Goal: Transaction & Acquisition: Purchase product/service

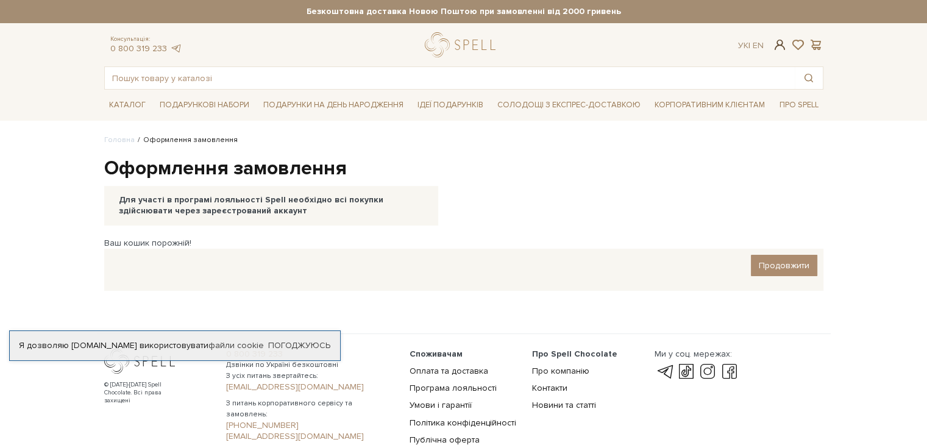
click at [781, 42] on span at bounding box center [779, 44] width 15 height 13
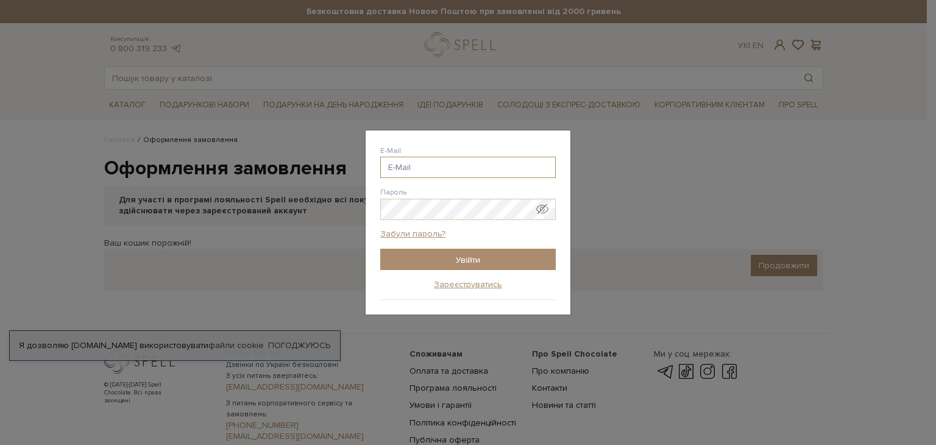
click at [419, 166] on input "E-Mail" at bounding box center [468, 167] width 176 height 21
type input "oleg.atlantic@gmail.com"
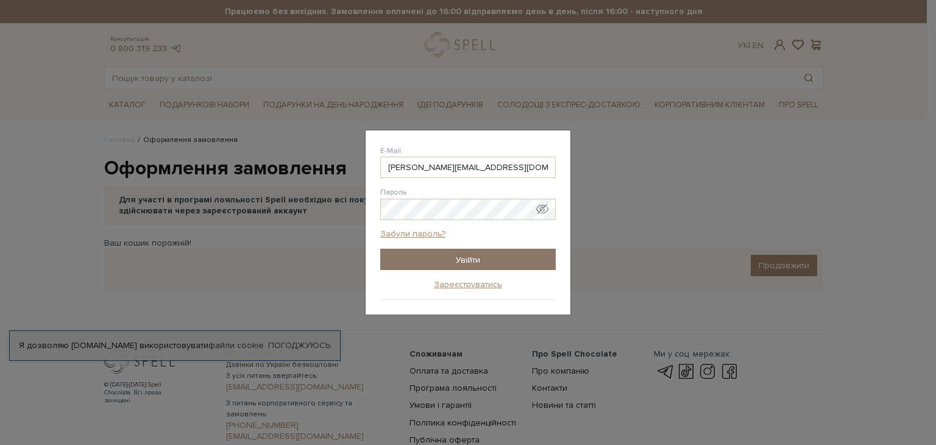
click at [458, 257] on input "Увійти" at bounding box center [468, 259] width 176 height 21
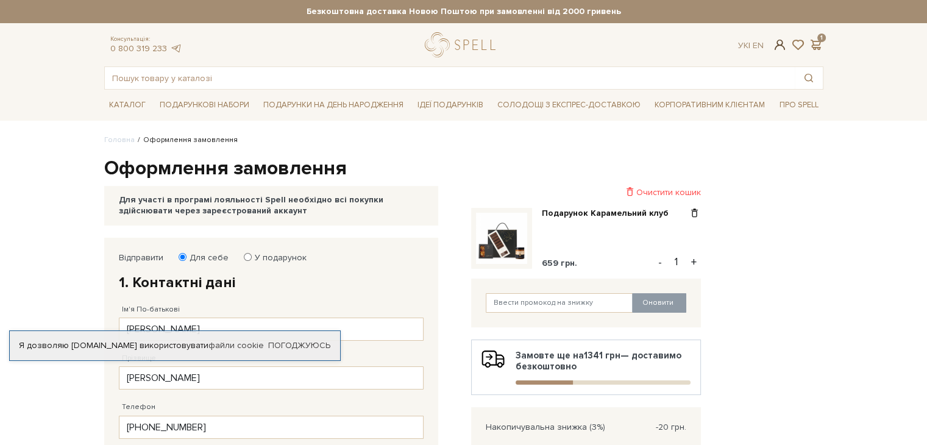
click at [778, 44] on span at bounding box center [779, 44] width 15 height 13
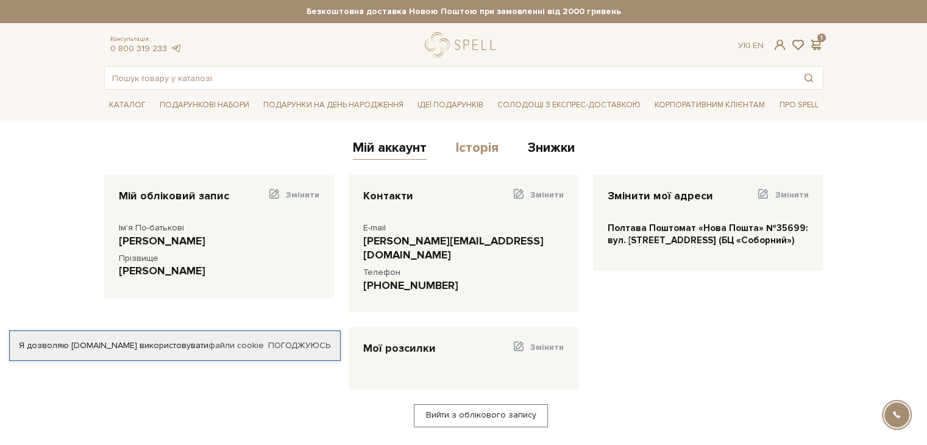
click at [479, 149] on link "Історія" at bounding box center [477, 150] width 43 height 20
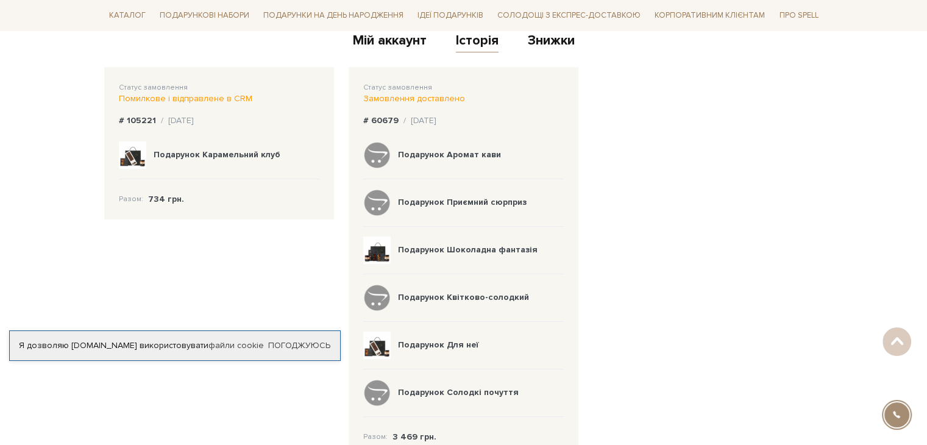
scroll to position [61, 0]
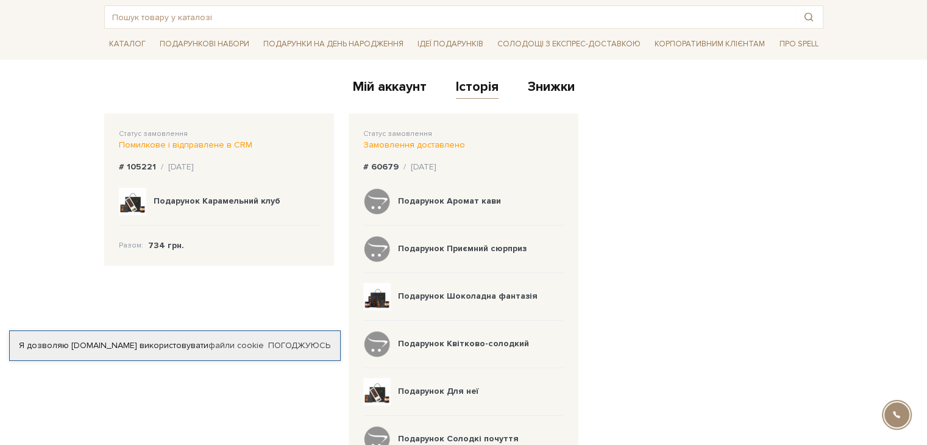
click at [132, 200] on img at bounding box center [132, 201] width 27 height 27
click at [176, 199] on b "Подарунок Карамельний клуб" at bounding box center [217, 201] width 127 height 10
click at [155, 243] on b "734 грн." at bounding box center [166, 245] width 36 height 10
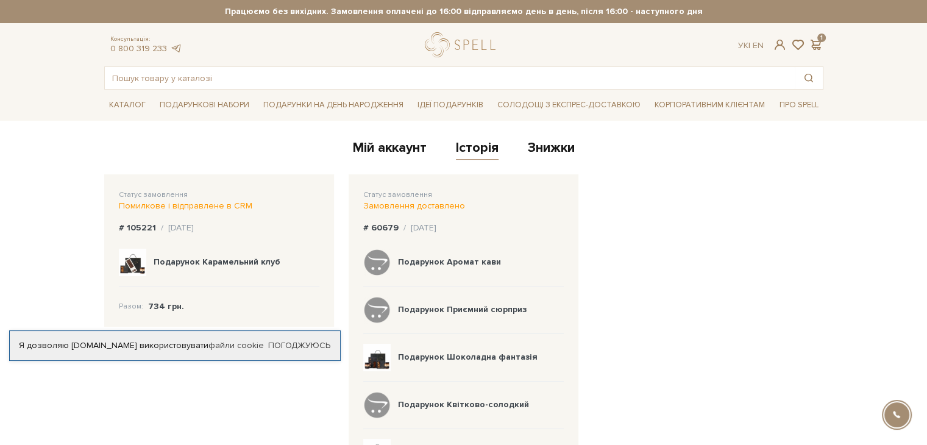
click at [150, 204] on div "Помилкове і відправлене в CRM" at bounding box center [219, 205] width 200 height 11
drag, startPoint x: 145, startPoint y: 234, endPoint x: 141, endPoint y: 246, distance: 12.3
click at [144, 234] on div "Статус замовлення Помилкове і відправлене в CRM # 105221 / 12.10.2025 Подарунок…" at bounding box center [219, 250] width 230 height 152
click at [137, 269] on img at bounding box center [132, 262] width 27 height 27
click at [178, 266] on div "Подарунок Карамельний клуб" at bounding box center [217, 262] width 127 height 11
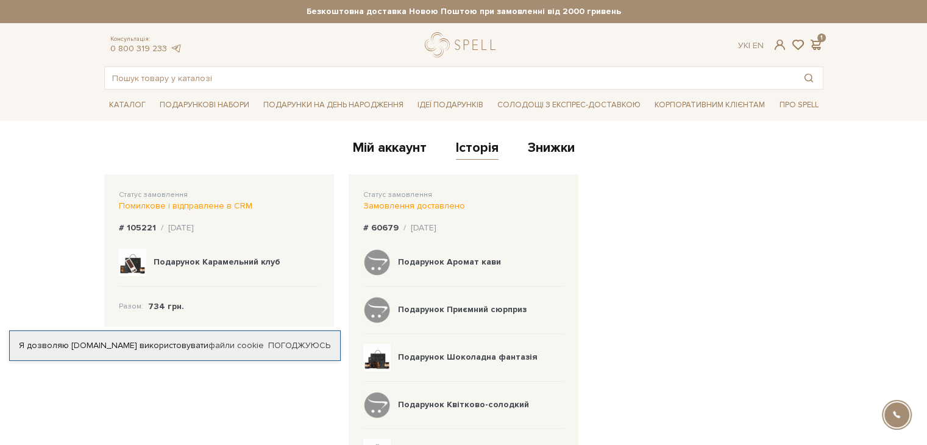
click at [138, 263] on img at bounding box center [132, 262] width 27 height 27
click at [177, 260] on b "Подарунок Карамельний клуб" at bounding box center [217, 262] width 127 height 10
click at [136, 261] on img at bounding box center [132, 262] width 27 height 27
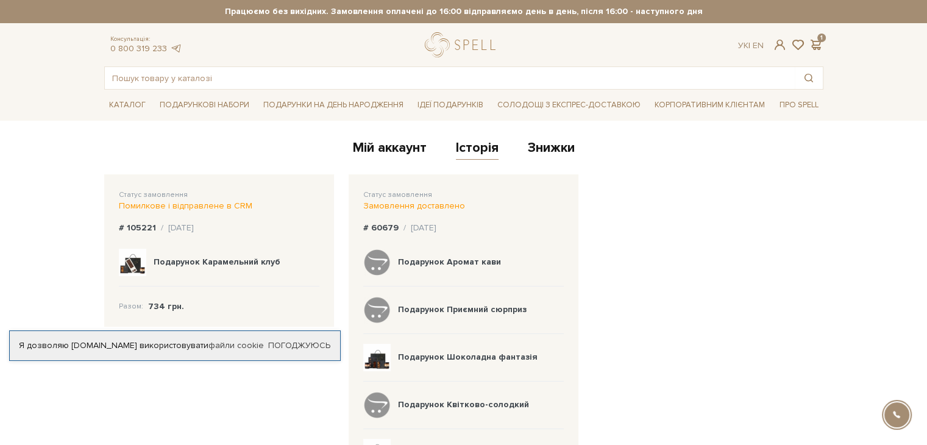
click at [136, 261] on img at bounding box center [132, 262] width 27 height 27
click at [185, 262] on b "Подарунок Карамельний клуб" at bounding box center [217, 262] width 127 height 10
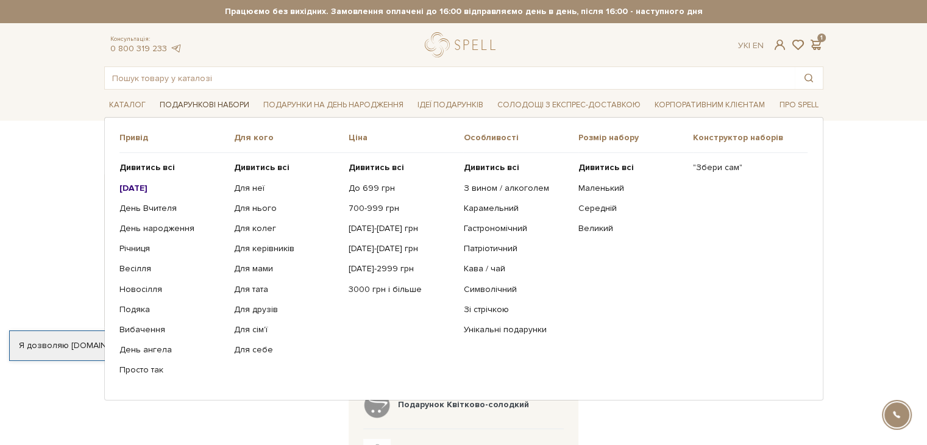
click at [201, 104] on link "Подарункові набори" at bounding box center [204, 105] width 99 height 19
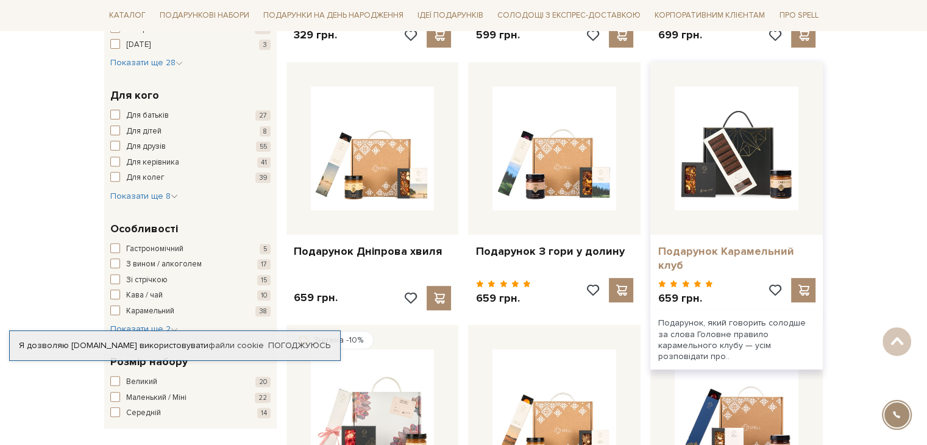
click at [723, 250] on link "Подарунок Карамельний клуб" at bounding box center [737, 258] width 158 height 29
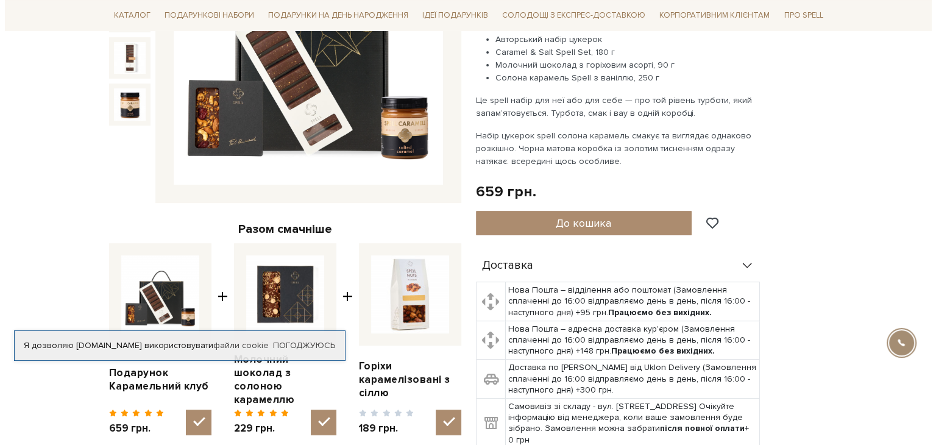
scroll to position [244, 0]
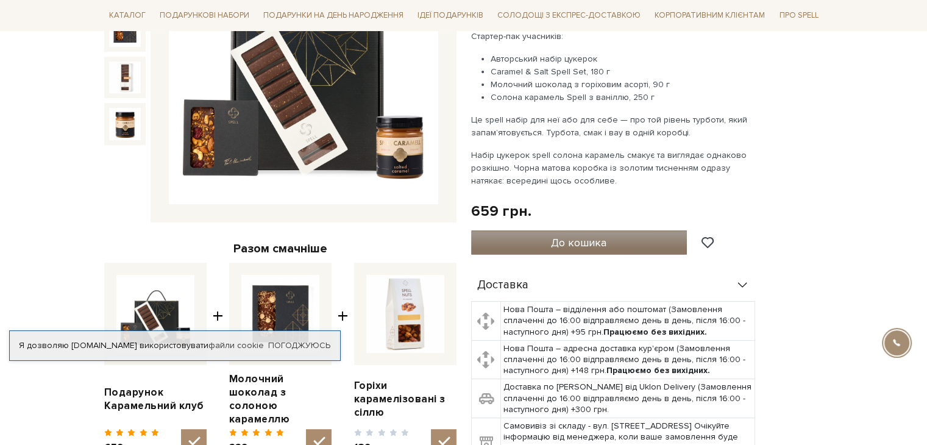
click at [592, 235] on button "До кошика" at bounding box center [579, 242] width 216 height 24
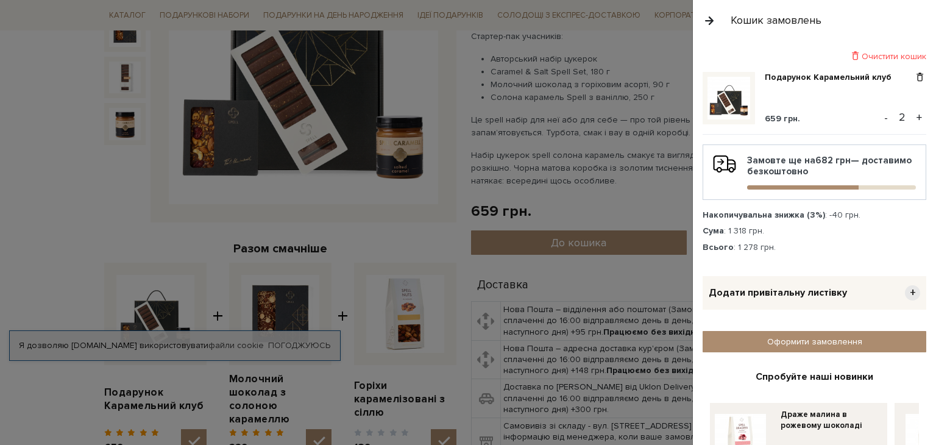
click at [880, 118] on button "-" at bounding box center [886, 117] width 12 height 18
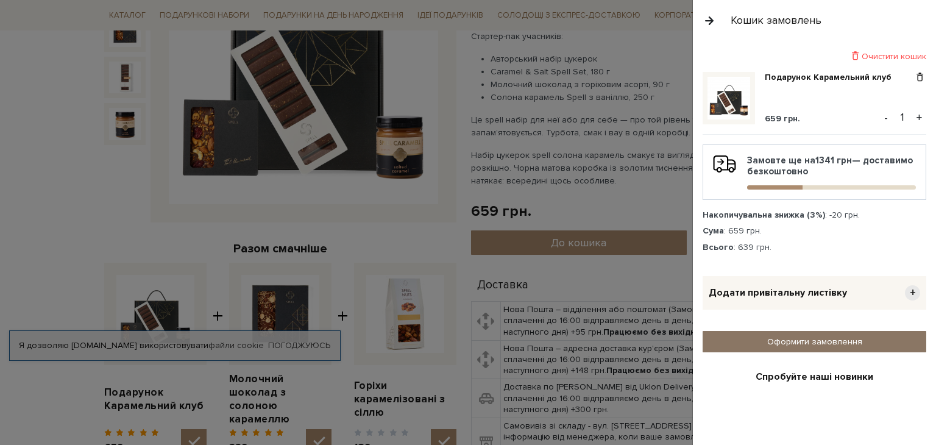
click at [812, 341] on link "Оформити замовлення" at bounding box center [815, 341] width 224 height 21
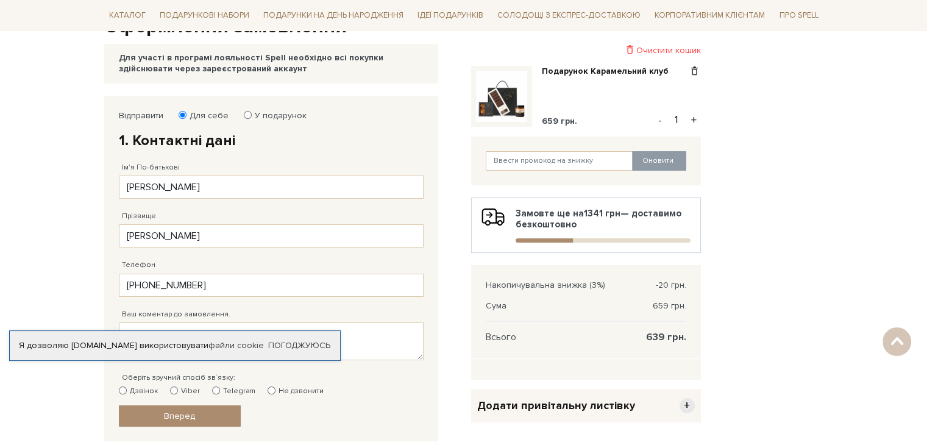
scroll to position [61, 0]
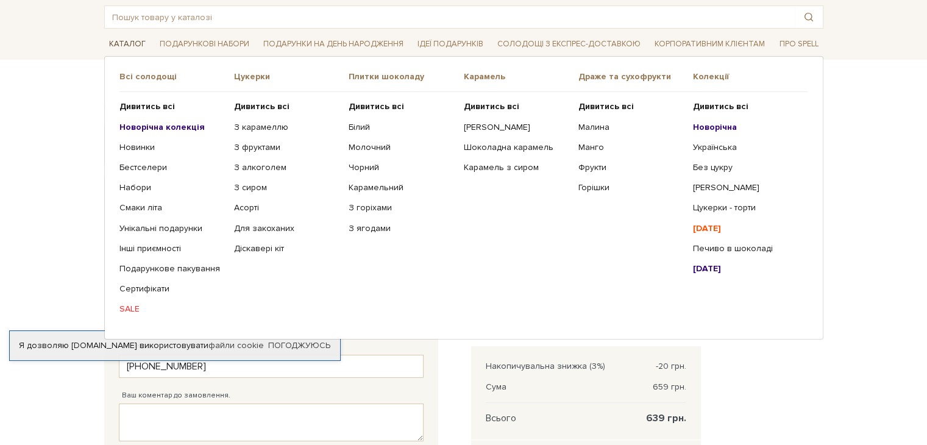
click at [111, 44] on link "Каталог" at bounding box center [127, 44] width 46 height 19
